Goal: Information Seeking & Learning: Learn about a topic

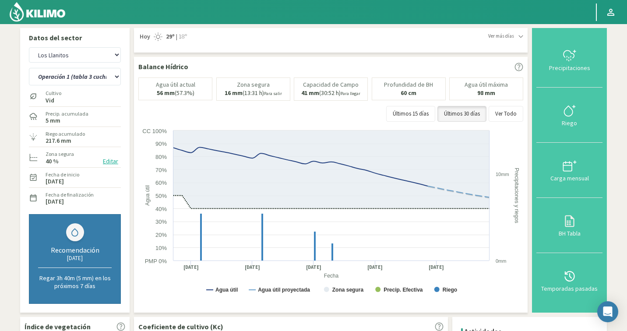
select select "482: Object"
select select "5: Object"
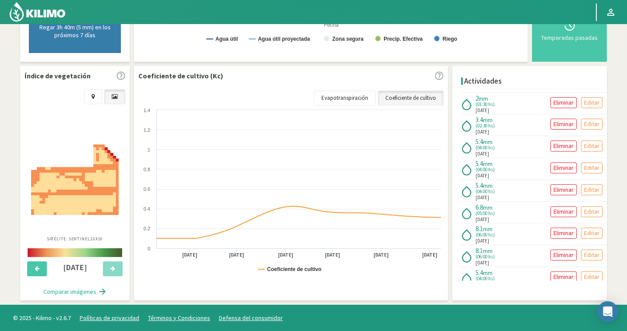
scroll to position [251, 0]
click at [64, 17] on img at bounding box center [37, 11] width 57 height 21
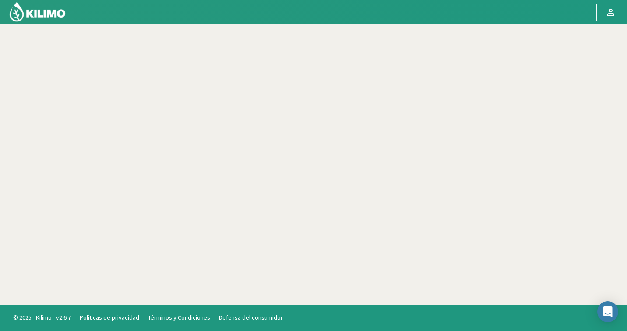
scroll to position [50, 0]
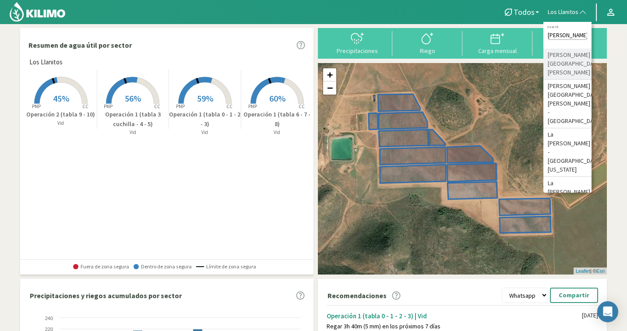
type input "[PERSON_NAME]"
click at [581, 57] on li "[PERSON_NAME] [GEOGRAPHIC_DATA][PERSON_NAME]" at bounding box center [567, 64] width 48 height 31
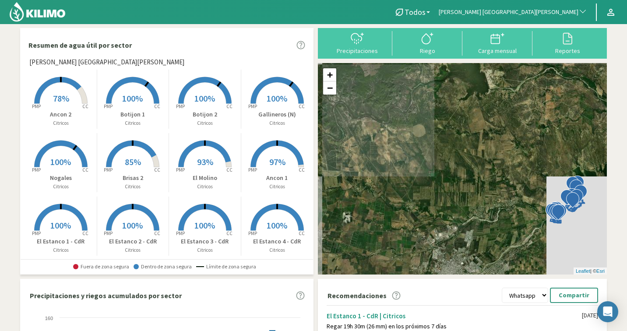
scroll to position [200, 0]
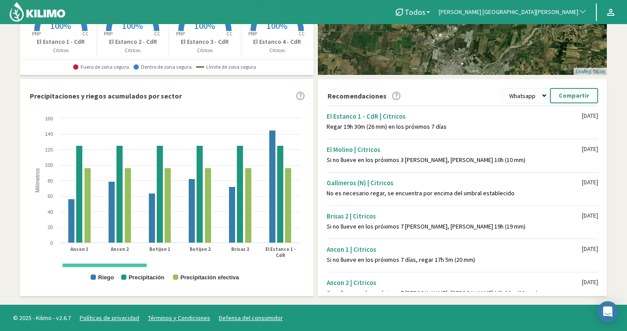
click at [540, 95] on select "Whatsapp Excel PDF" at bounding box center [524, 95] width 46 height 15
select select "2: PDF"
click at [584, 97] on p "Descargar" at bounding box center [574, 96] width 30 height 10
click at [562, 13] on span "[PERSON_NAME] [GEOGRAPHIC_DATA][PERSON_NAME]" at bounding box center [508, 12] width 140 height 9
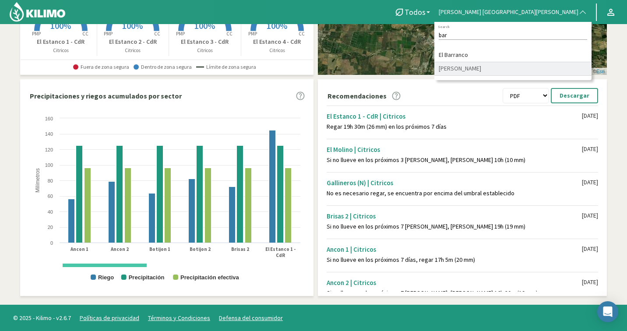
type input "bar"
click at [575, 68] on li "[PERSON_NAME]" at bounding box center [512, 69] width 157 height 14
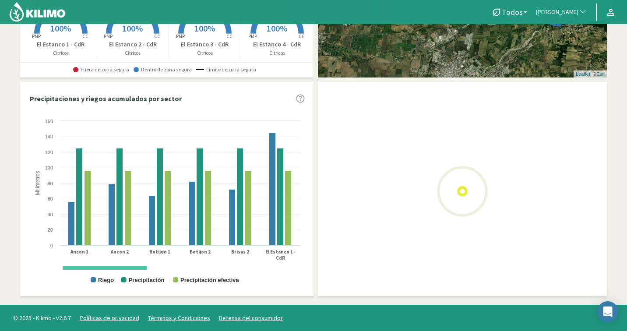
select select "2: PDF"
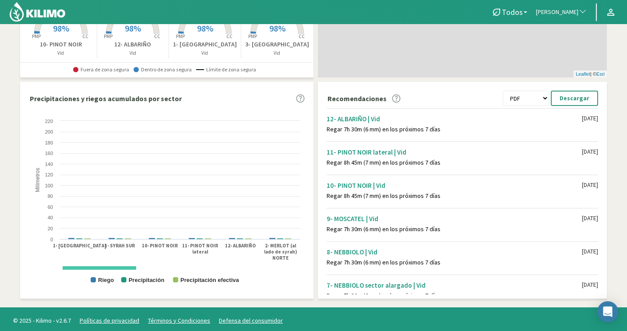
scroll to position [200, 0]
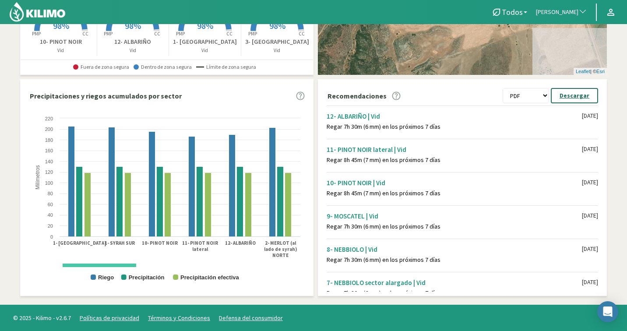
click at [566, 96] on p "Descargar" at bounding box center [574, 96] width 30 height 10
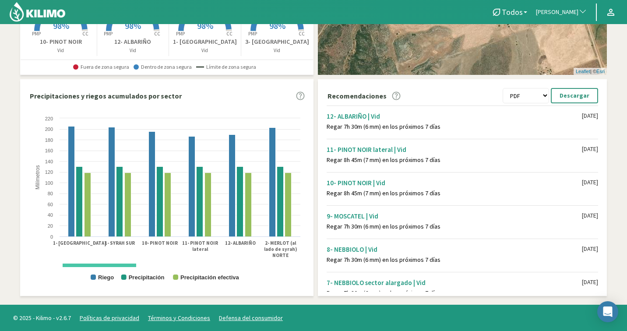
click at [561, 14] on span "[PERSON_NAME]" at bounding box center [557, 12] width 42 height 9
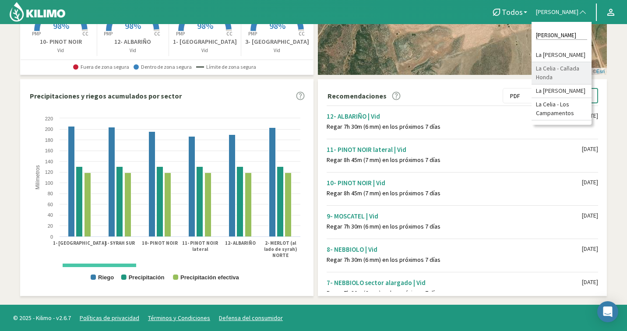
type input "[PERSON_NAME]"
click at [573, 98] on li "La [PERSON_NAME]" at bounding box center [561, 91] width 60 height 14
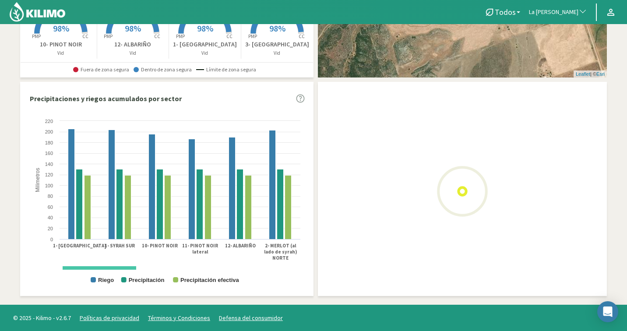
select select "2: PDF"
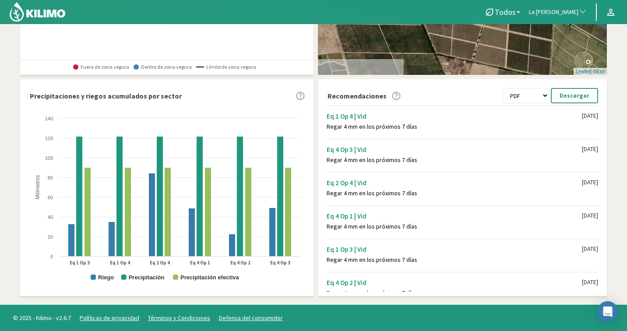
scroll to position [0, 0]
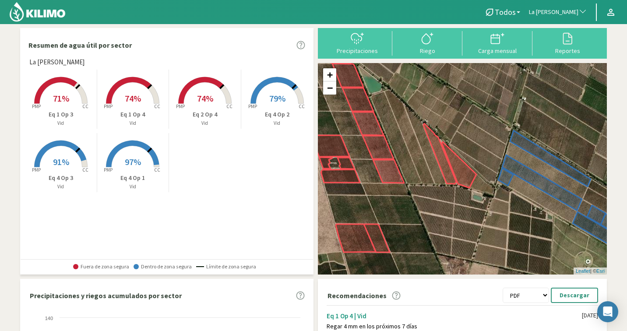
click at [224, 103] on icon at bounding box center [204, 90] width 53 height 27
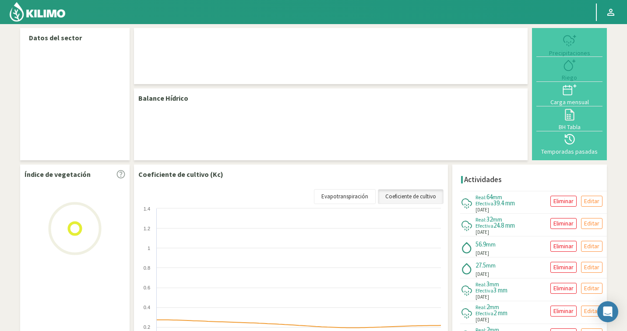
select select "142: Object"
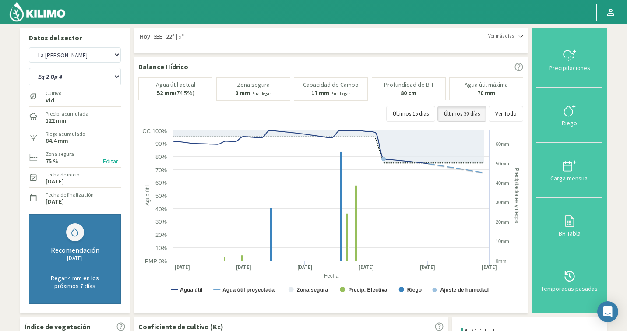
click at [82, 87] on div "Cultivo Vid" at bounding box center [75, 96] width 92 height 19
click at [83, 75] on select "Eq 1 Op 3 Eq 1 Op 4 Eq 2 Op 4 Eq 4 Op 1 Eq 4 Op 2 Eq 4 Op 3" at bounding box center [75, 77] width 92 height 18
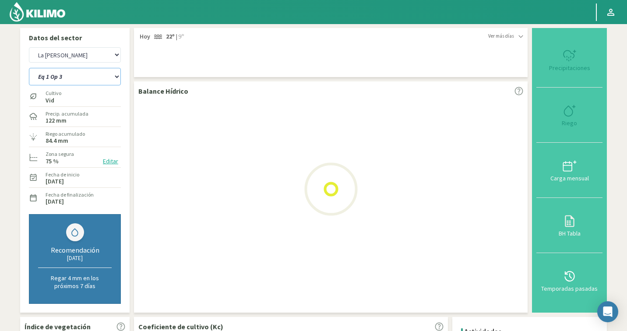
select select "2: Object"
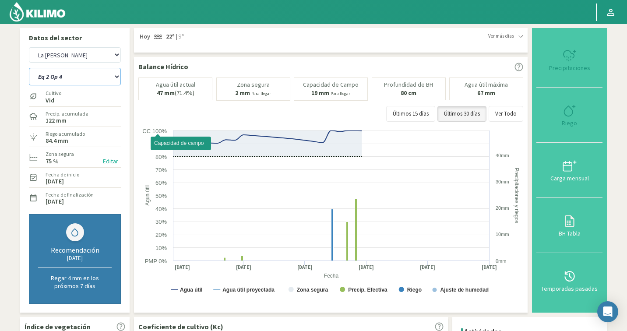
select select "422: Object"
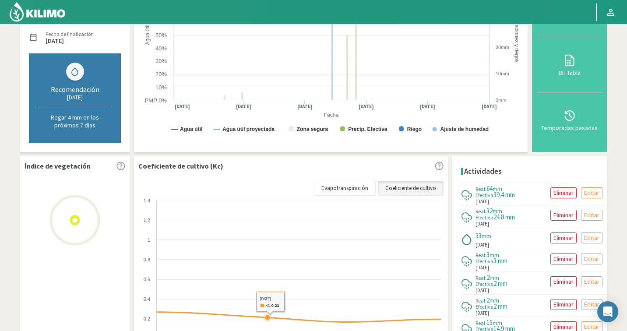
scroll to position [235, 0]
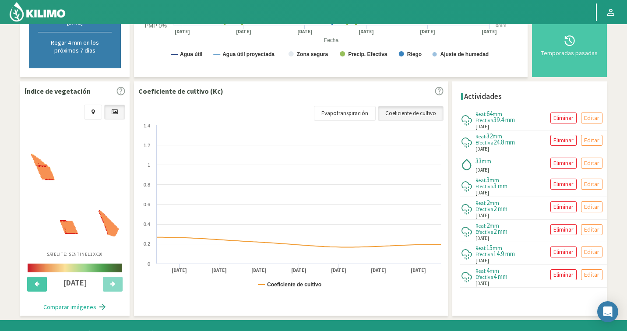
click at [65, 202] on img at bounding box center [75, 195] width 88 height 83
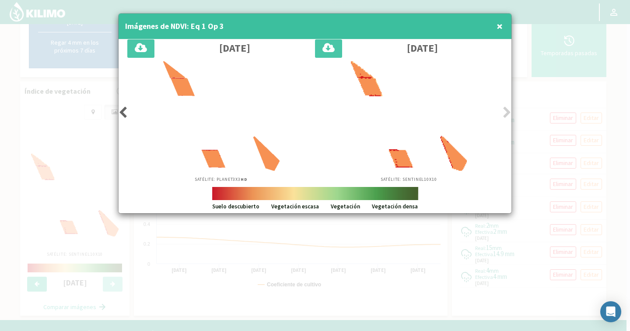
click at [123, 115] on icon at bounding box center [123, 112] width 9 height 12
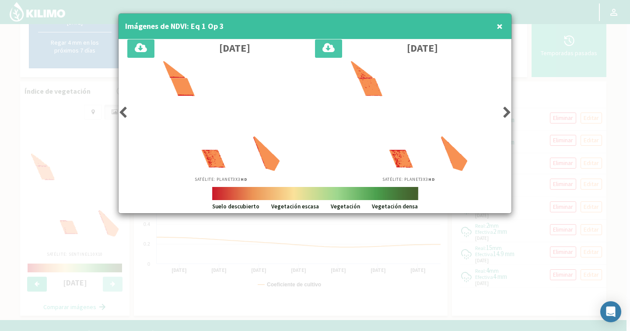
click at [123, 115] on icon at bounding box center [123, 112] width 9 height 12
click at [502, 24] on span "×" at bounding box center [500, 26] width 6 height 14
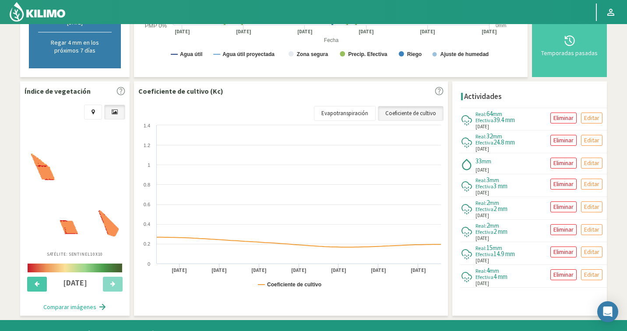
scroll to position [0, 0]
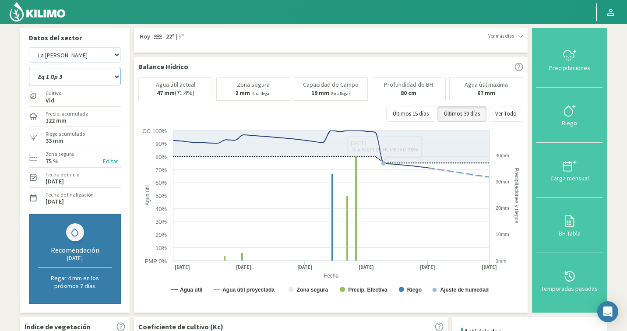
click at [63, 82] on select "Eq 1 Op 3 Eq 1 Op 4 Eq 2 Op 4 Eq 4 Op 1 Eq 4 Op 2 Eq 4 Op 3" at bounding box center [75, 77] width 92 height 18
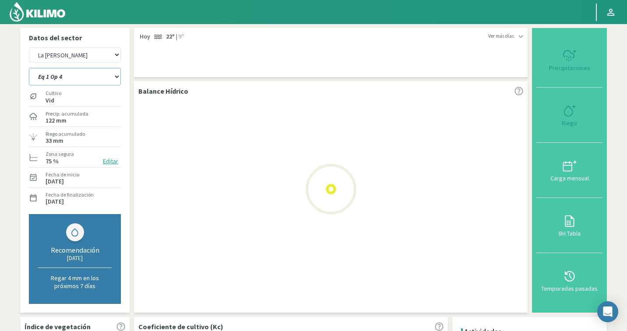
select select "6: Object"
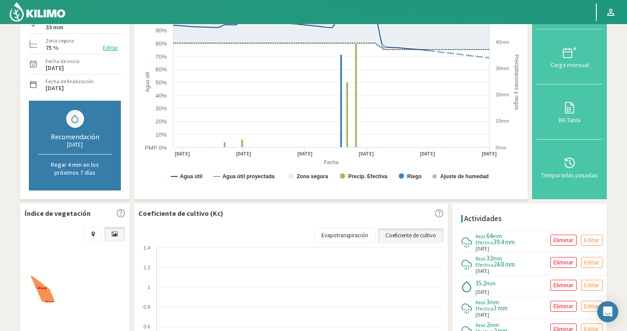
select select "702: Object"
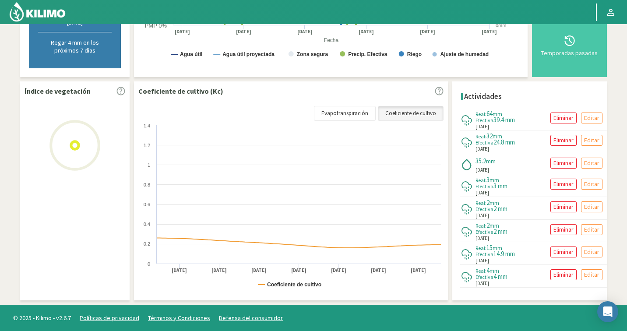
scroll to position [247, 0]
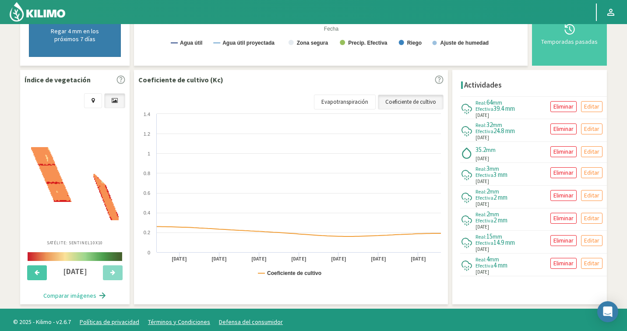
click at [88, 192] on img at bounding box center [75, 183] width 88 height 73
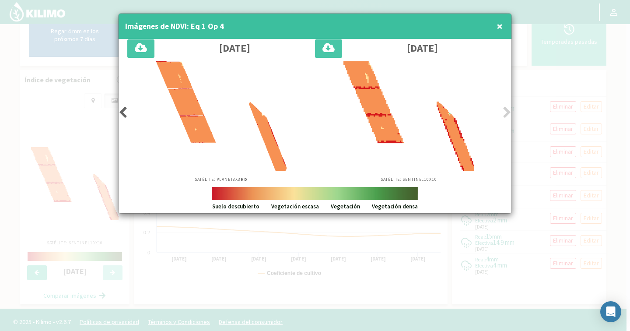
click at [129, 111] on div "Satélite: Planet 3X3 HD" at bounding box center [221, 121] width 188 height 121
click at [124, 114] on icon at bounding box center [123, 112] width 9 height 12
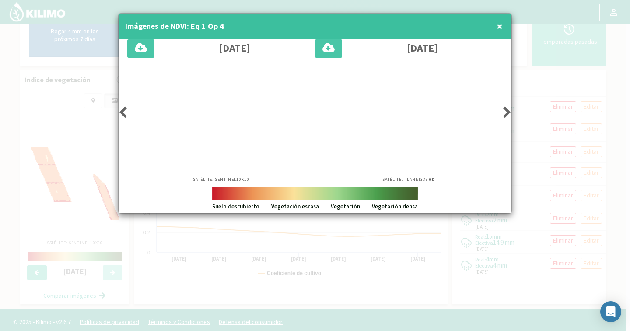
click at [124, 114] on icon at bounding box center [123, 112] width 9 height 12
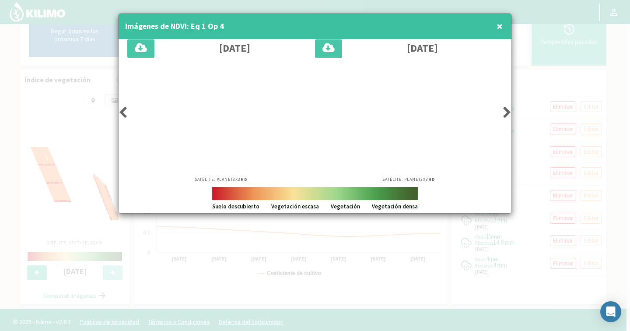
click at [124, 114] on icon at bounding box center [123, 112] width 9 height 12
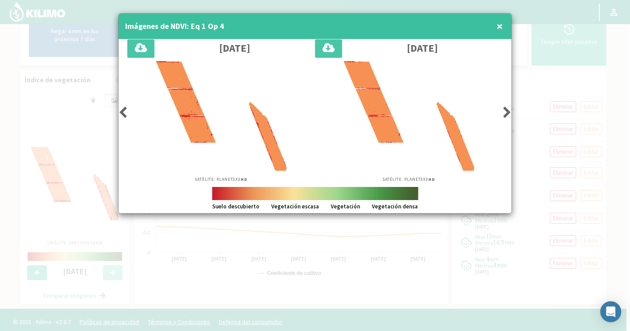
click at [124, 114] on icon at bounding box center [123, 112] width 9 height 12
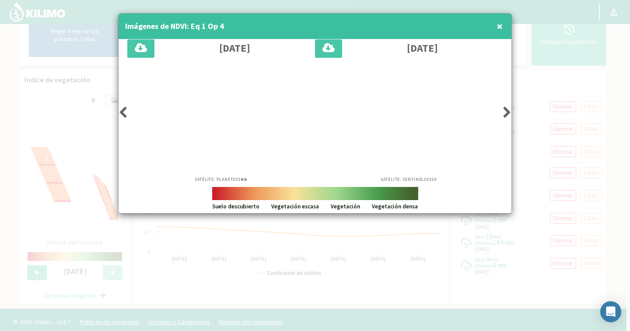
click at [124, 114] on icon at bounding box center [123, 112] width 9 height 12
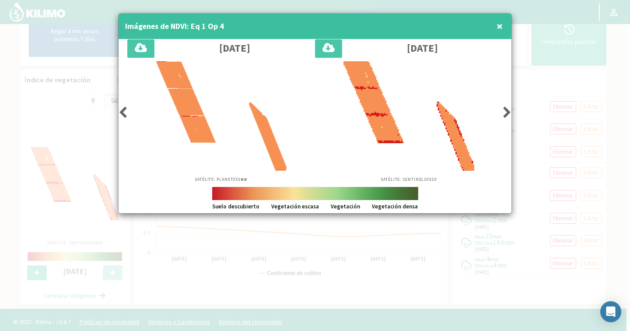
click at [124, 114] on icon at bounding box center [123, 112] width 9 height 12
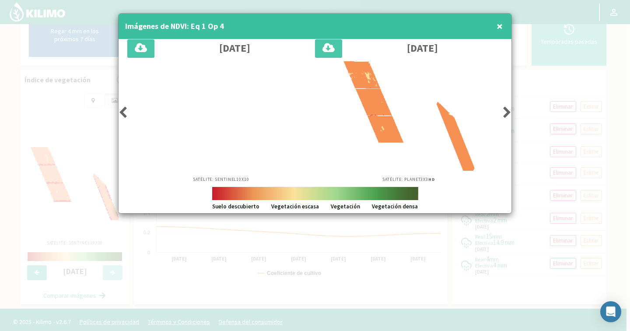
click at [126, 110] on icon at bounding box center [123, 112] width 9 height 12
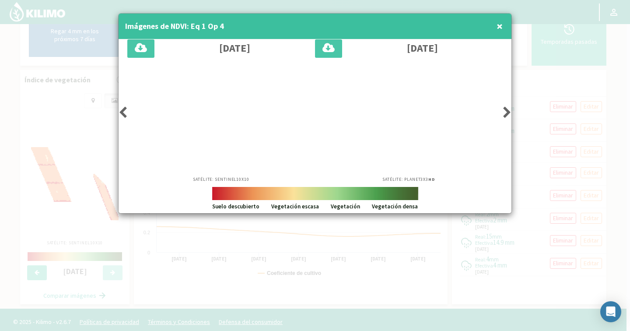
click at [126, 110] on icon at bounding box center [123, 112] width 9 height 12
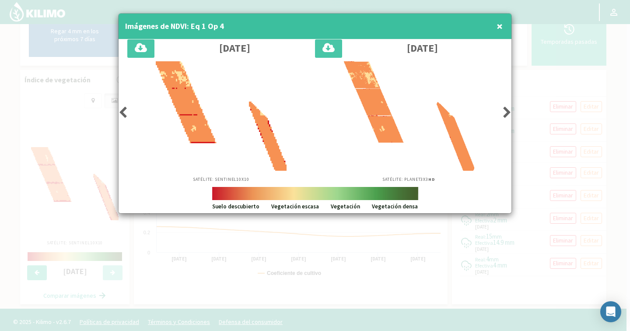
click at [126, 110] on icon at bounding box center [123, 112] width 9 height 12
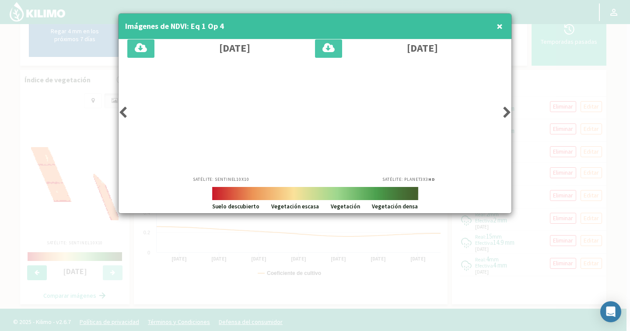
click at [126, 110] on icon at bounding box center [123, 112] width 9 height 12
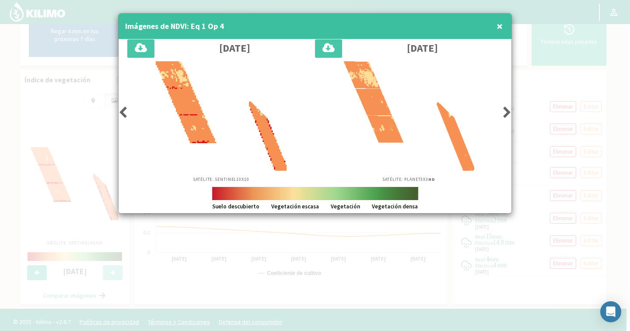
click at [126, 110] on icon at bounding box center [123, 112] width 9 height 12
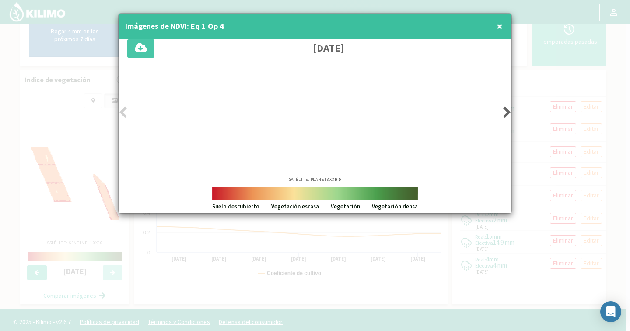
click at [126, 110] on icon at bounding box center [123, 112] width 9 height 12
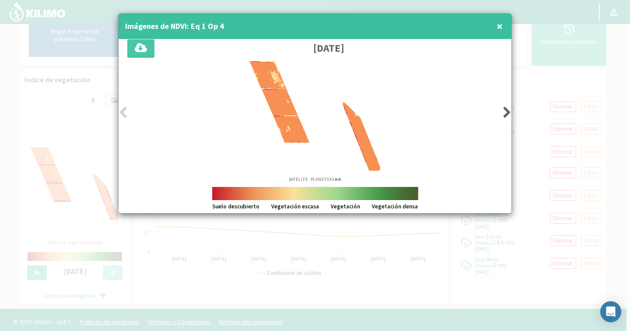
click at [126, 110] on icon at bounding box center [123, 112] width 9 height 12
click at [508, 112] on icon at bounding box center [507, 112] width 9 height 12
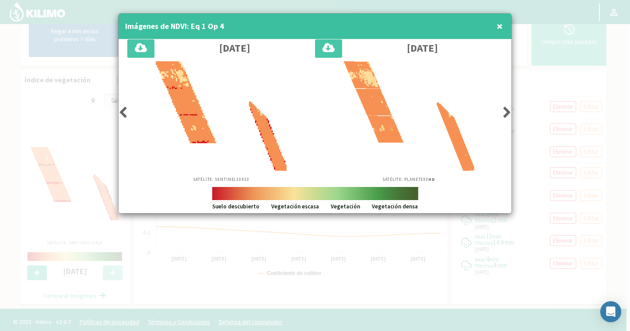
drag, startPoint x: 233, startPoint y: 28, endPoint x: 124, endPoint y: 25, distance: 108.5
click at [124, 25] on div "Imágenes de NDVI: Eq 1 Op 4 ×" at bounding box center [315, 27] width 393 height 26
copy h4 "Imágenes de NDVI: Eq 1 Op 4"
click at [497, 26] on span "×" at bounding box center [500, 26] width 6 height 14
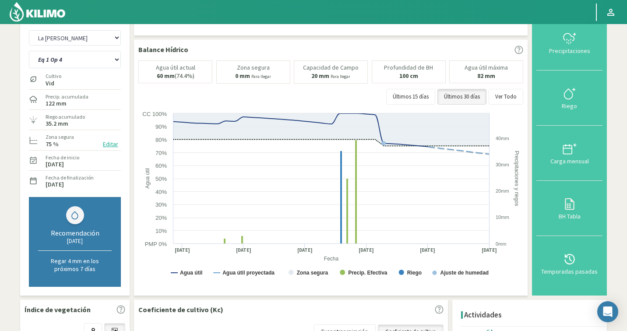
scroll to position [0, 0]
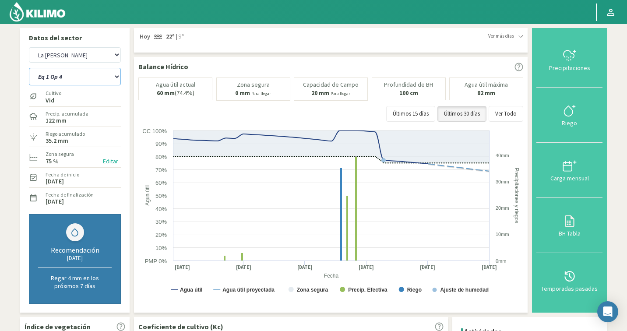
click at [75, 84] on select "Eq 1 Op 3 Eq 1 Op 4 Eq 2 Op 4 Eq 4 Op 1 Eq 4 Op 2 Eq 4 Op 3" at bounding box center [75, 77] width 92 height 18
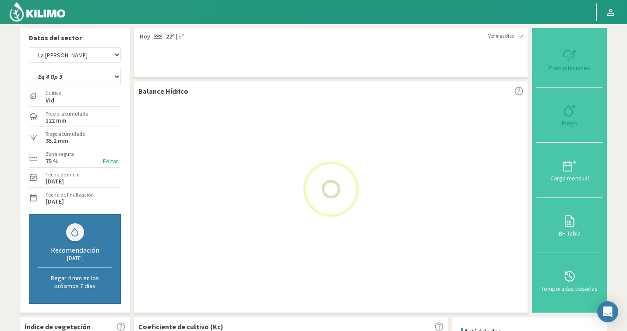
select select "13: Object"
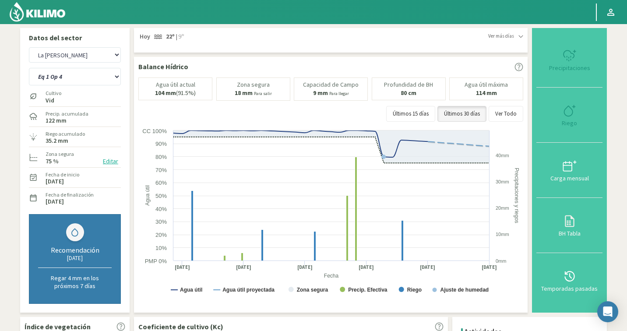
select select "982: Object"
select select "23: Object"
click at [40, 14] on img at bounding box center [37, 11] width 57 height 21
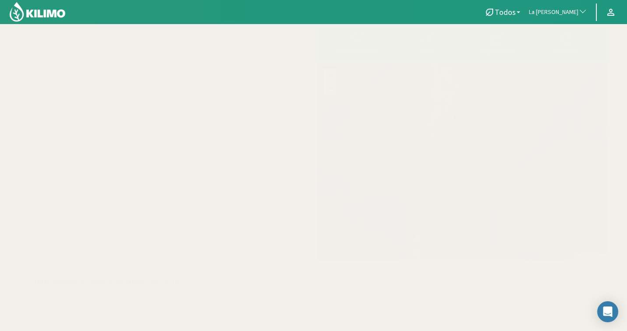
click at [575, 14] on span "La [PERSON_NAME]" at bounding box center [553, 12] width 49 height 9
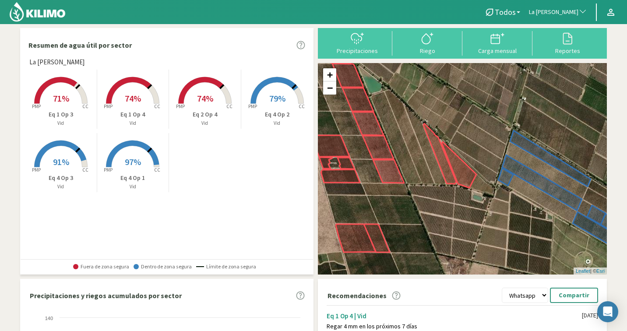
click at [575, 14] on span "La [PERSON_NAME]" at bounding box center [553, 12] width 49 height 9
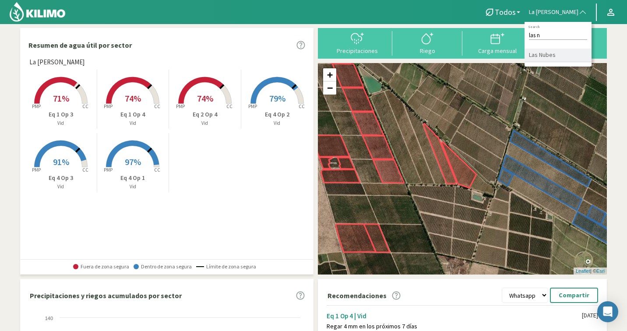
type input "las n"
click at [562, 56] on li "Las Nubes" at bounding box center [557, 56] width 67 height 14
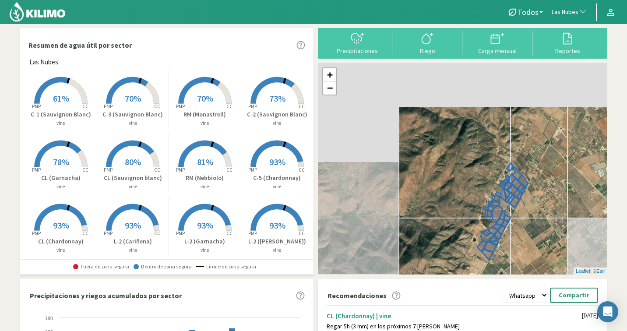
click at [526, 301] on select "Whatsapp Excel PDF" at bounding box center [524, 294] width 46 height 15
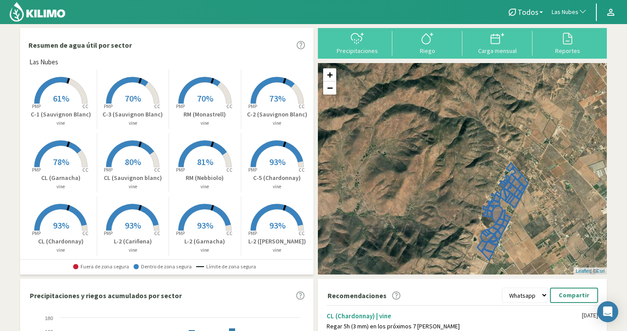
select select "2: PDF"
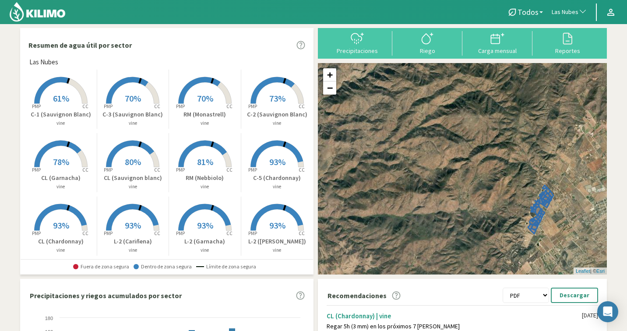
scroll to position [200, 0]
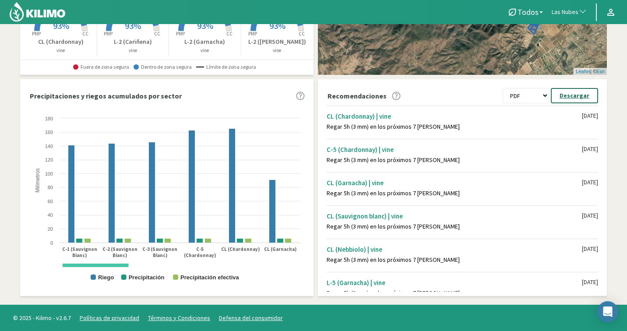
click at [572, 99] on p "Descargar" at bounding box center [574, 96] width 30 height 10
click at [570, 13] on span "Las Nubes" at bounding box center [564, 12] width 27 height 9
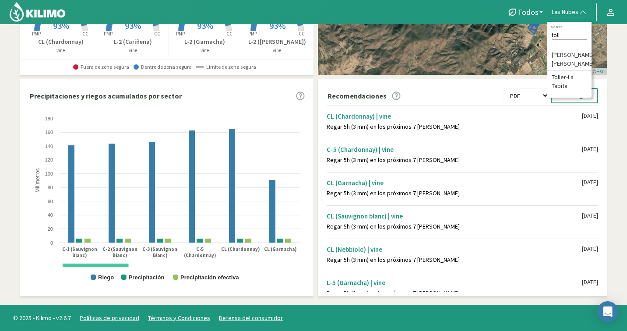
type input "toll"
click at [578, 58] on li "[PERSON_NAME]-[PERSON_NAME]" at bounding box center [569, 60] width 44 height 22
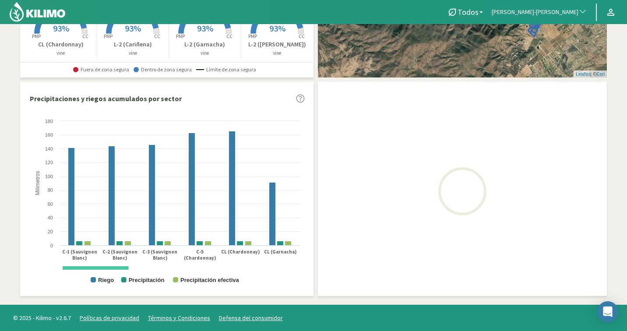
scroll to position [197, 0]
select select "2: PDF"
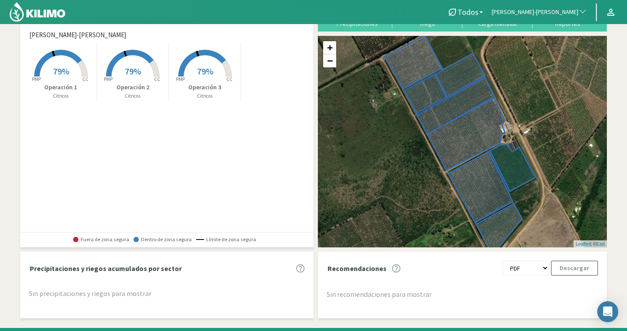
scroll to position [0, 0]
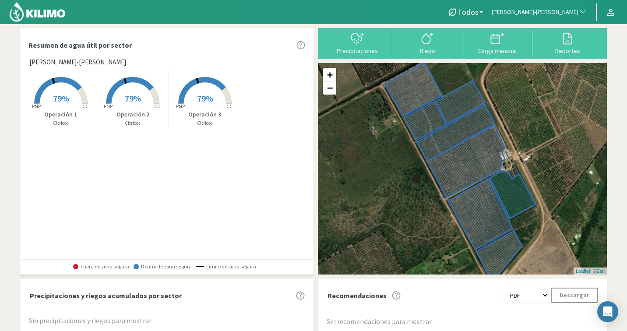
click at [207, 103] on span "79%" at bounding box center [205, 98] width 16 height 11
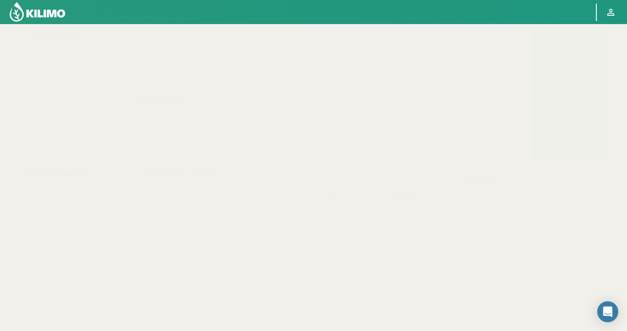
select select "269: Object"
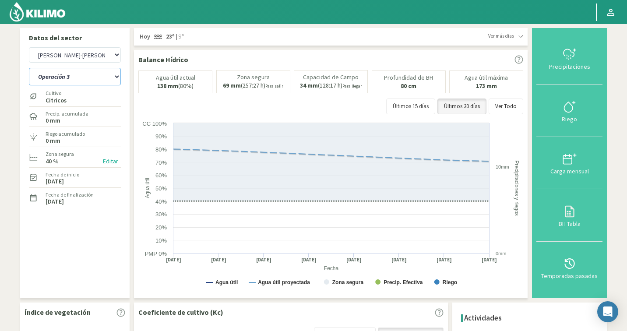
click at [67, 75] on select "Operación 1 Operación 2 Operación 3" at bounding box center [75, 77] width 92 height 18
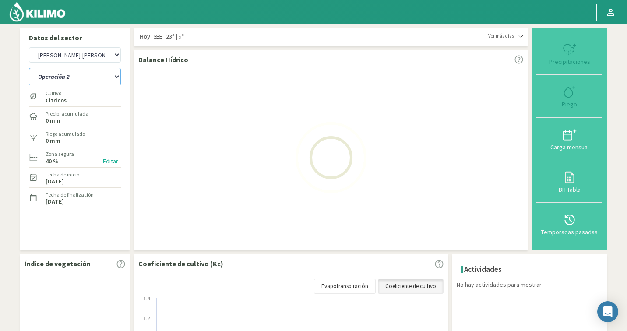
select select "2: Object"
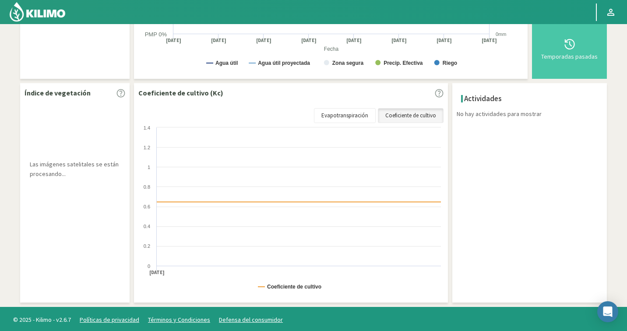
scroll to position [221, 0]
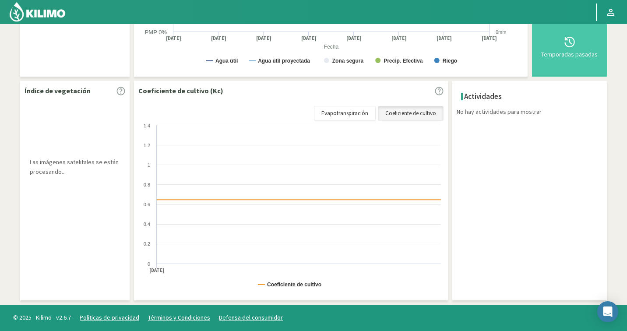
select select "548: Object"
select select "4: Object"
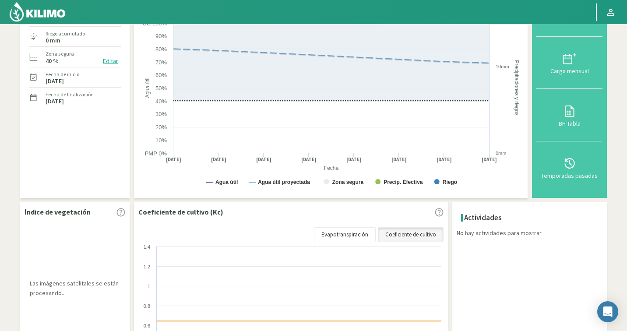
scroll to position [0, 0]
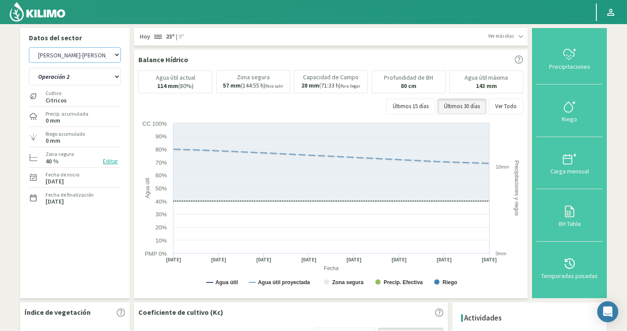
click at [96, 51] on select "Agr. Cardonal Agr. El [PERSON_NAME] [PERSON_NAME] [GEOGRAPHIC_DATA] - IC Agríco…" at bounding box center [75, 54] width 92 height 15
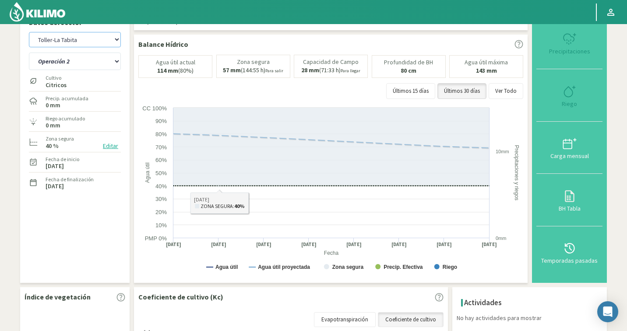
scroll to position [221, 0]
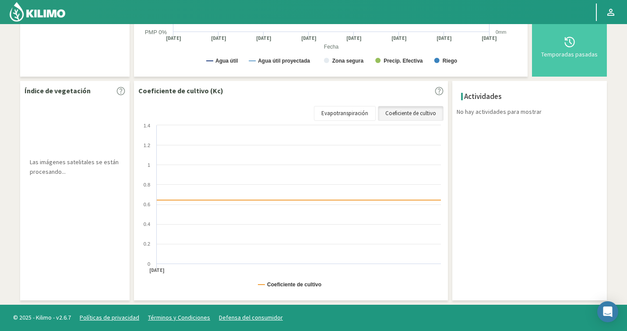
select select "828: Object"
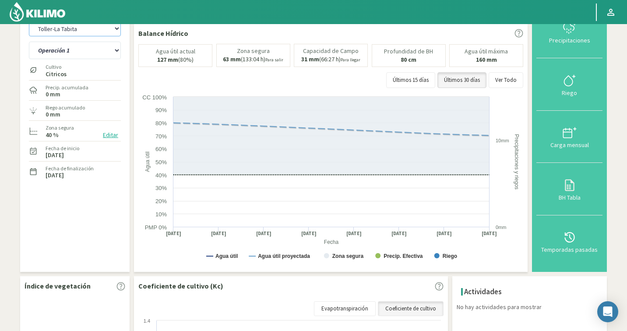
scroll to position [0, 0]
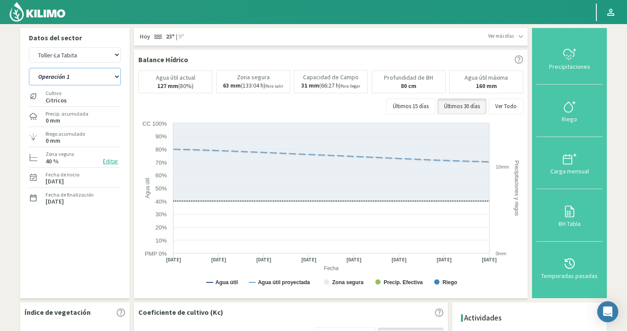
click at [78, 78] on select "Operación 1 Operación 2 Operación 3 Operación 4" at bounding box center [75, 77] width 92 height 18
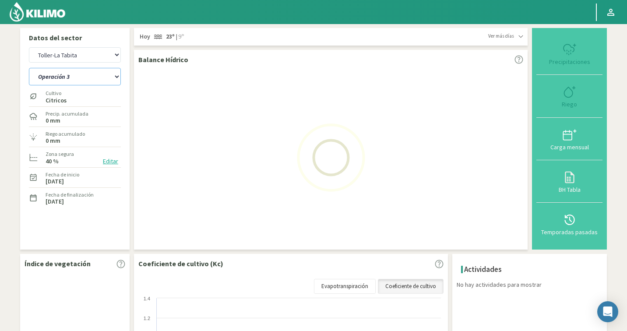
select select "6: Object"
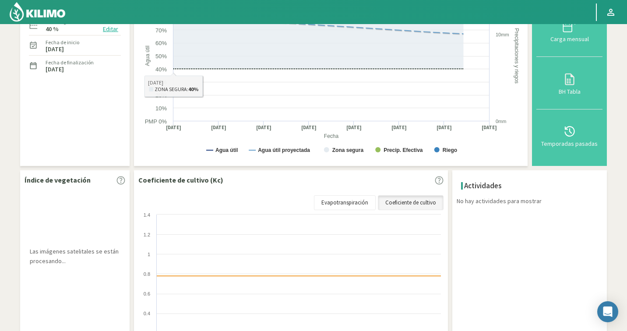
select select "1107: Object"
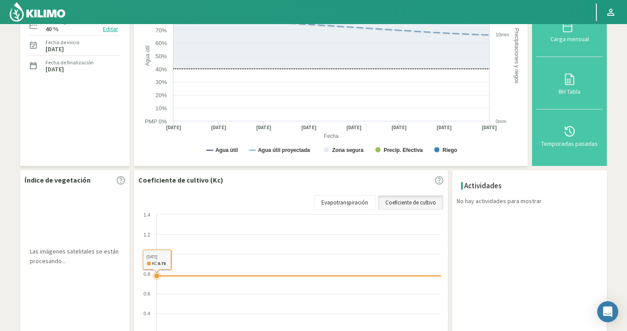
select select "12: Object"
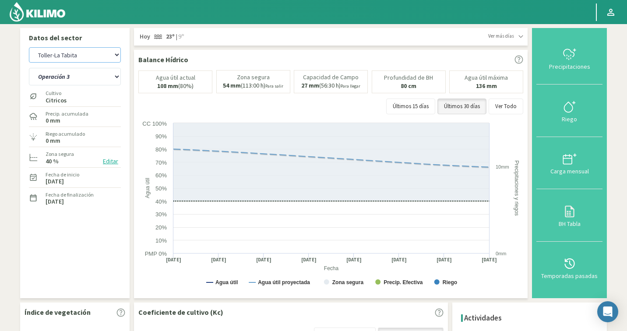
click at [106, 54] on select "Agr. Cardonal Agr. El [PERSON_NAME] [PERSON_NAME] [GEOGRAPHIC_DATA] - IC Agríco…" at bounding box center [75, 54] width 92 height 15
select select "1255: Object"
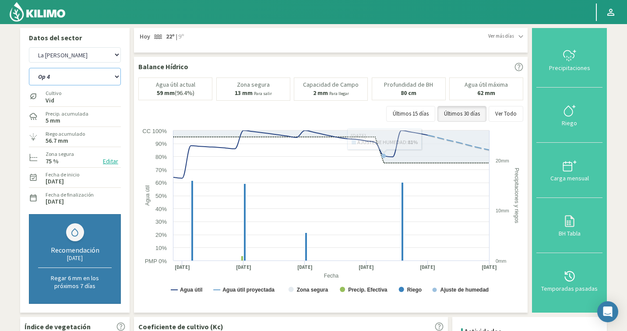
click at [62, 80] on select "Op 4 Op 5" at bounding box center [75, 77] width 92 height 18
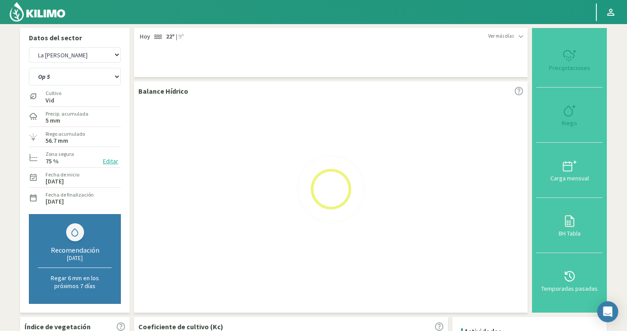
select select "14: Object"
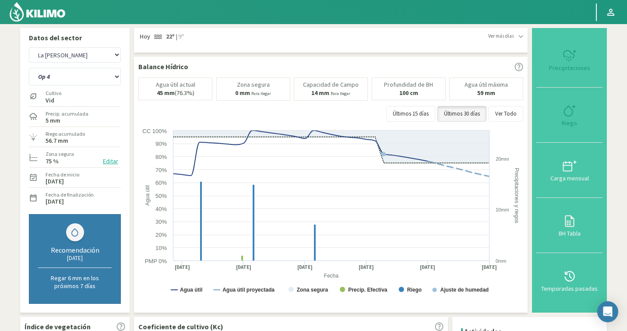
select select "1534: Object"
select select "17: Object"
click at [68, 61] on select "Agr. Cardonal Agr. El [PERSON_NAME] [PERSON_NAME] [GEOGRAPHIC_DATA] - IC Agríco…" at bounding box center [75, 54] width 92 height 15
select select "1815: Object"
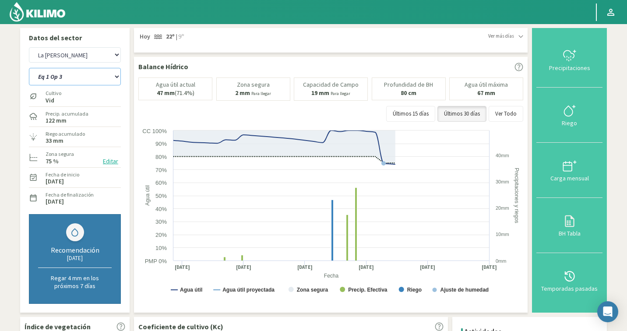
click at [94, 79] on select "Eq 1 Op 3 Eq 1 Op 4 Eq 2 Op 4 Eq 4 Op 1 Eq 4 Op 2 Eq 4 Op 3" at bounding box center [75, 77] width 92 height 18
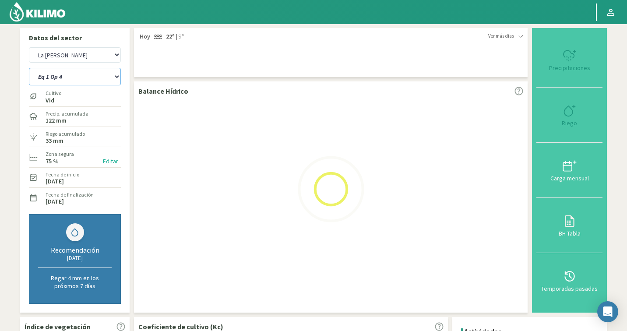
select select "18: Object"
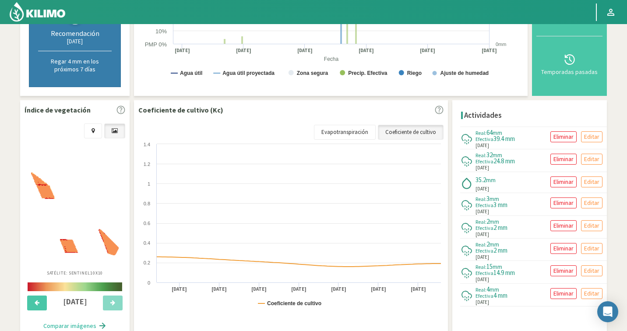
select select "2094: Object"
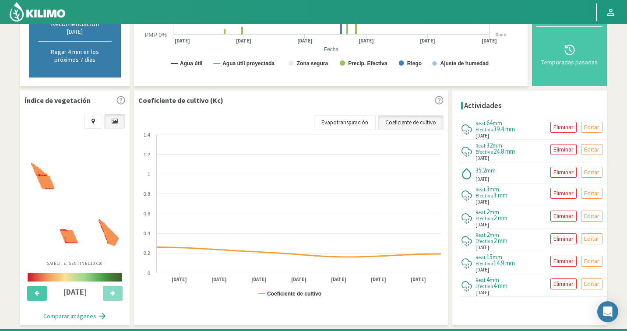
select select "25: Object"
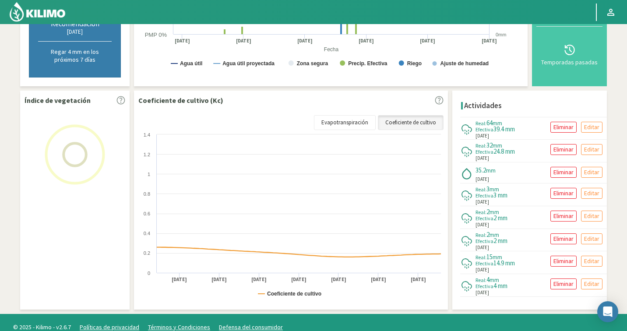
click at [117, 217] on div "Índice de vegetación" at bounding box center [74, 200] width 109 height 219
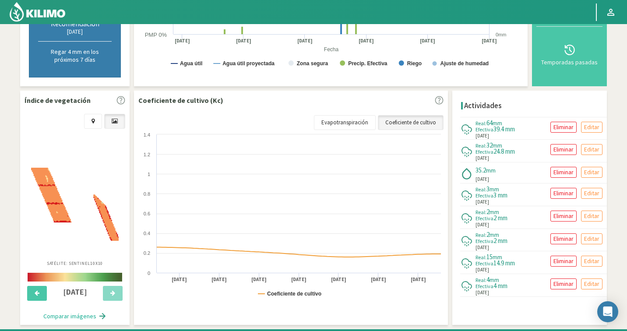
click at [88, 211] on img at bounding box center [75, 204] width 88 height 73
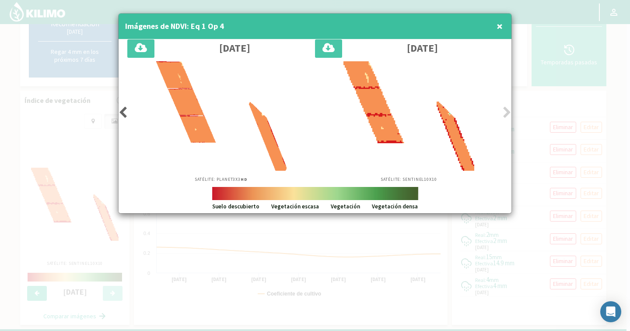
click at [134, 109] on div at bounding box center [221, 115] width 179 height 109
click at [129, 106] on div "Satélite: Planet 3X3 HD" at bounding box center [221, 121] width 188 height 121
click at [120, 116] on icon at bounding box center [123, 112] width 9 height 12
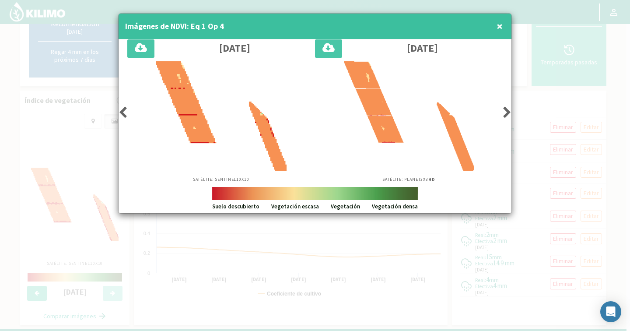
click at [121, 115] on icon at bounding box center [123, 112] width 9 height 12
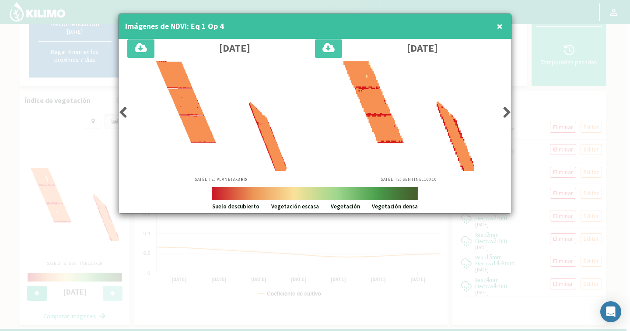
click at [121, 115] on icon at bounding box center [123, 112] width 9 height 12
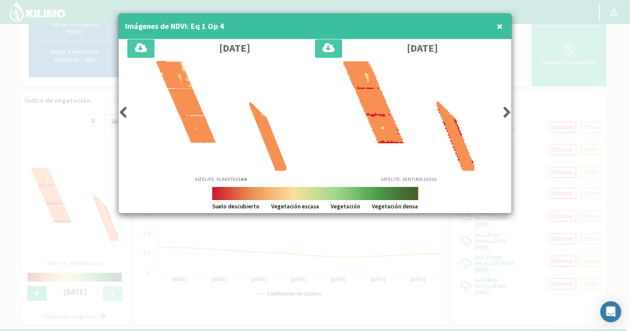
click at [121, 115] on icon at bounding box center [123, 112] width 9 height 12
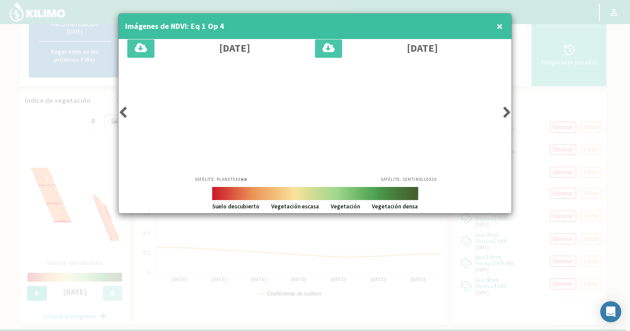
click at [121, 115] on icon at bounding box center [123, 112] width 9 height 12
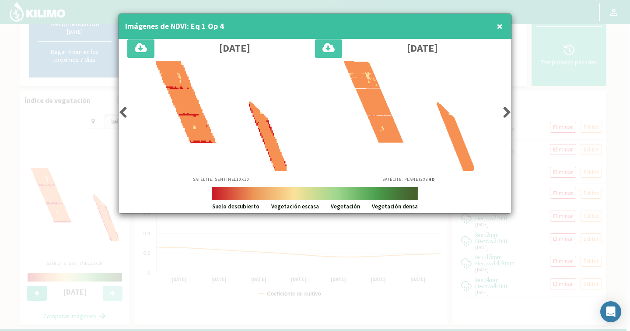
click at [121, 115] on icon at bounding box center [123, 112] width 9 height 12
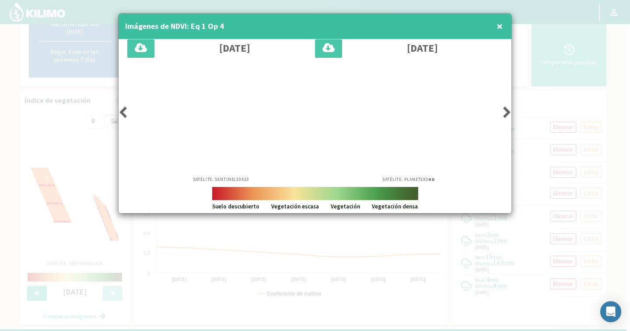
click at [121, 115] on icon at bounding box center [123, 112] width 9 height 12
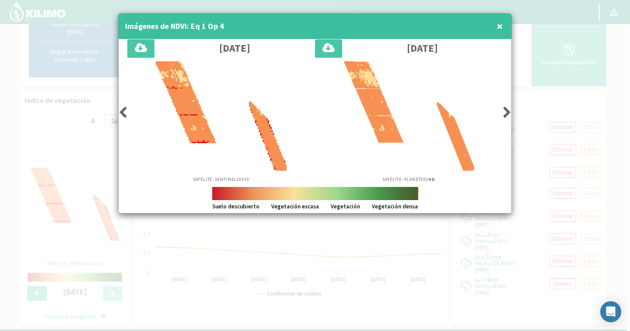
click at [121, 115] on icon at bounding box center [123, 112] width 9 height 12
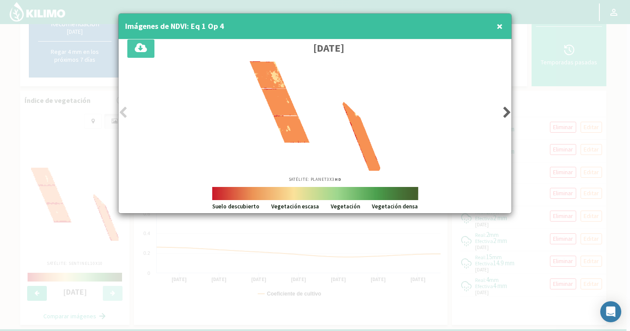
click at [507, 112] on icon at bounding box center [507, 112] width 9 height 12
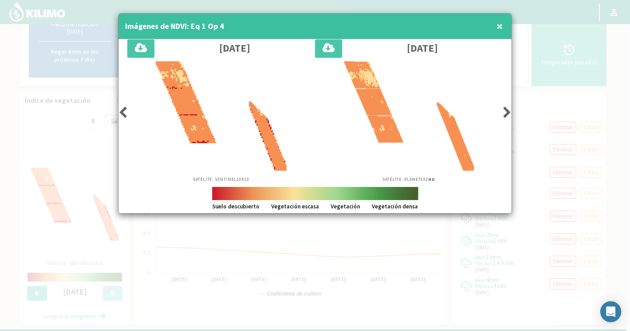
click at [501, 116] on div "Satélite: Planet 3X3 HD" at bounding box center [409, 121] width 188 height 121
click at [505, 111] on icon at bounding box center [507, 112] width 9 height 12
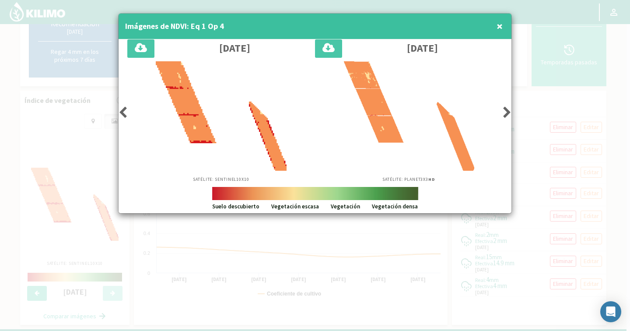
click at [505, 111] on icon at bounding box center [507, 112] width 9 height 12
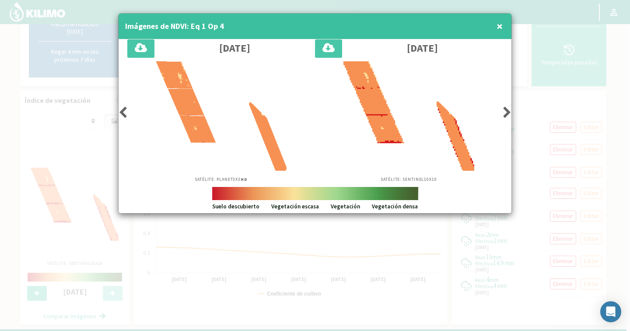
click at [505, 111] on icon at bounding box center [507, 112] width 9 height 12
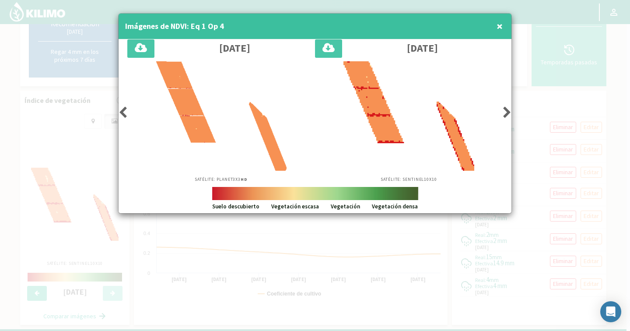
click at [505, 111] on icon at bounding box center [507, 112] width 9 height 12
click at [502, 27] on button "×" at bounding box center [499, 27] width 11 height 18
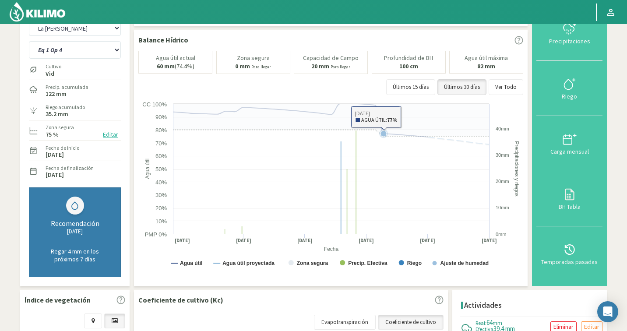
scroll to position [0, 0]
